Goal: Task Accomplishment & Management: Manage account settings

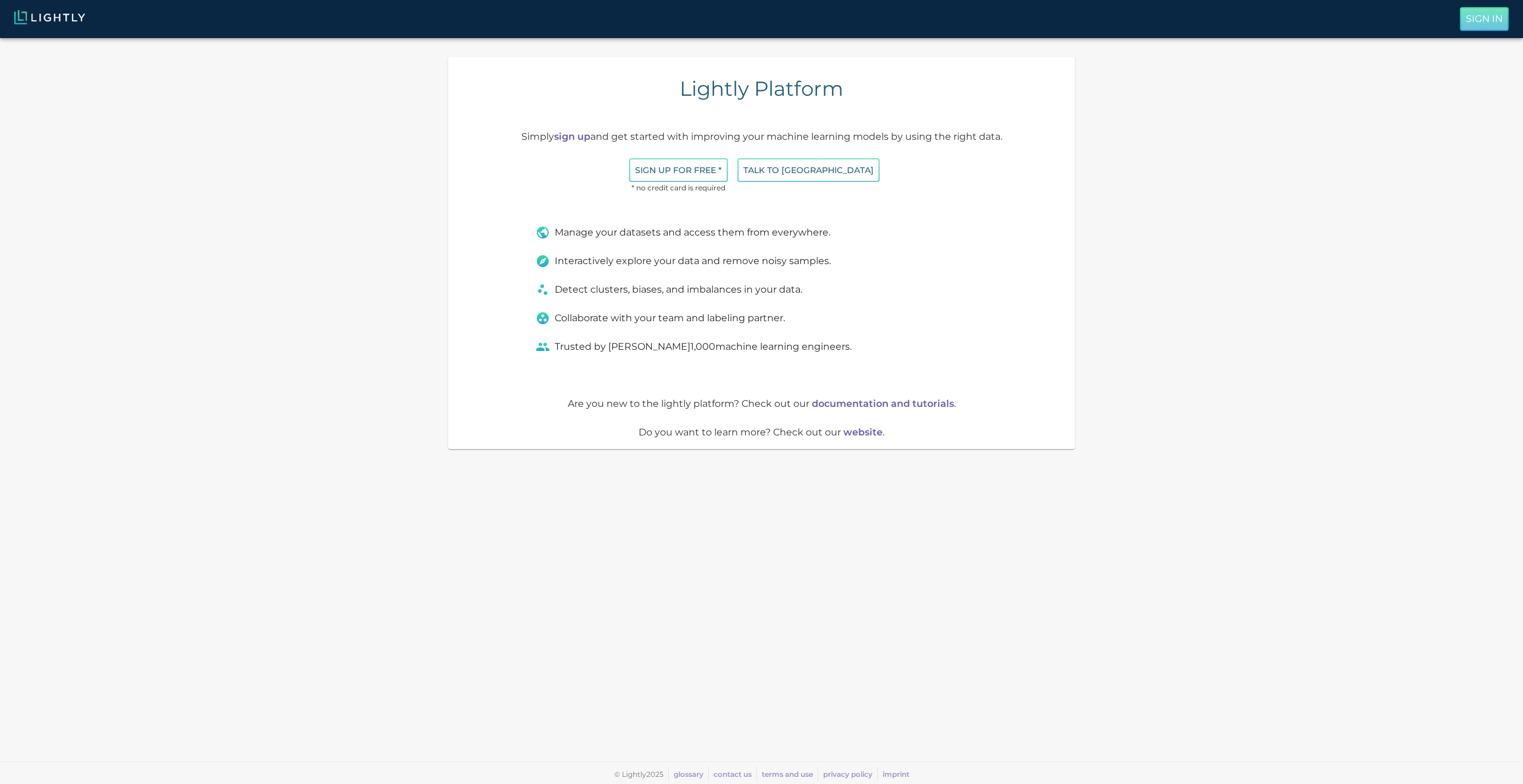
click at [1482, 19] on p "Sign In" at bounding box center [1484, 19] width 37 height 14
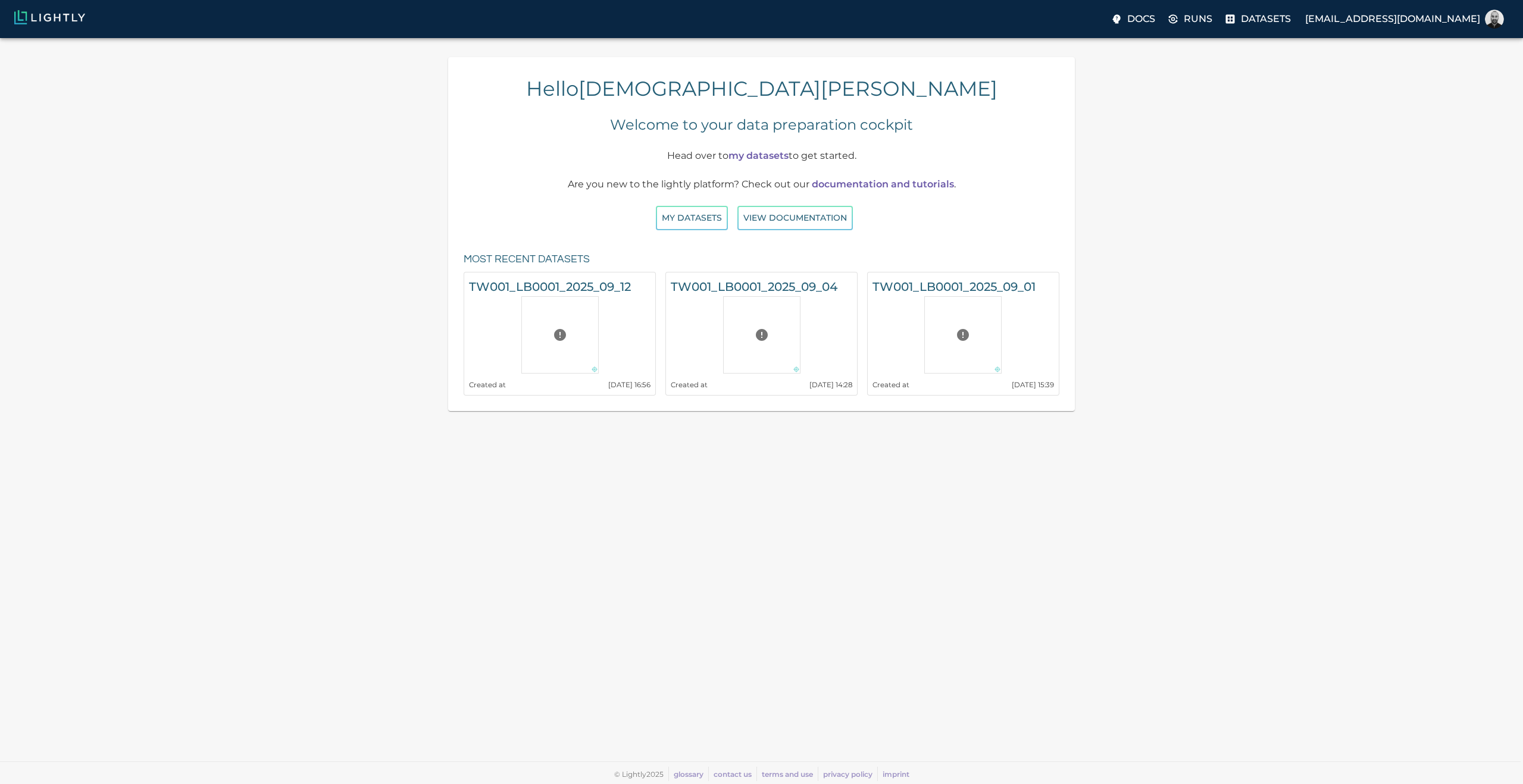
click at [399, 169] on div "Hello [PERSON_NAME] Welcome to your data preparation cockpit Head over to my da…" at bounding box center [761, 234] width 1504 height 354
